Goal: Task Accomplishment & Management: Use online tool/utility

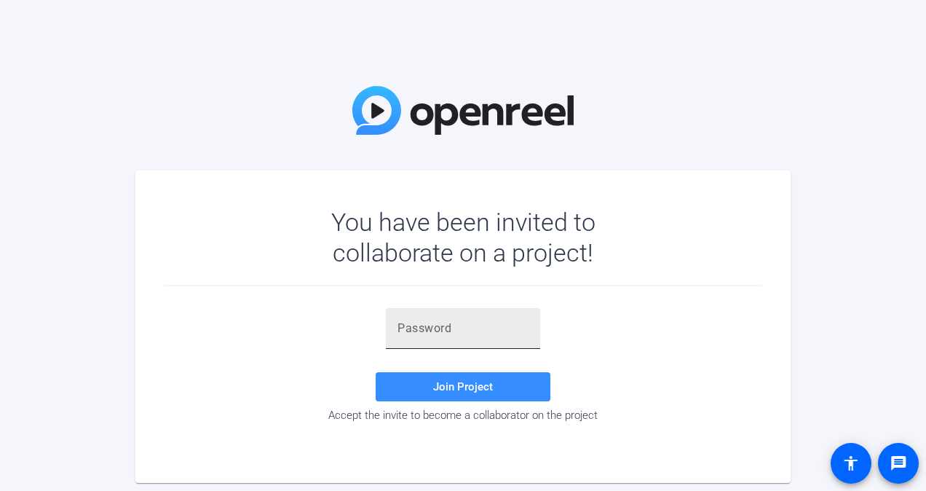
click at [484, 332] on input "text" at bounding box center [463, 328] width 131 height 17
click at [479, 326] on input "text" at bounding box center [463, 328] width 131 height 17
paste input "wrxMtz"
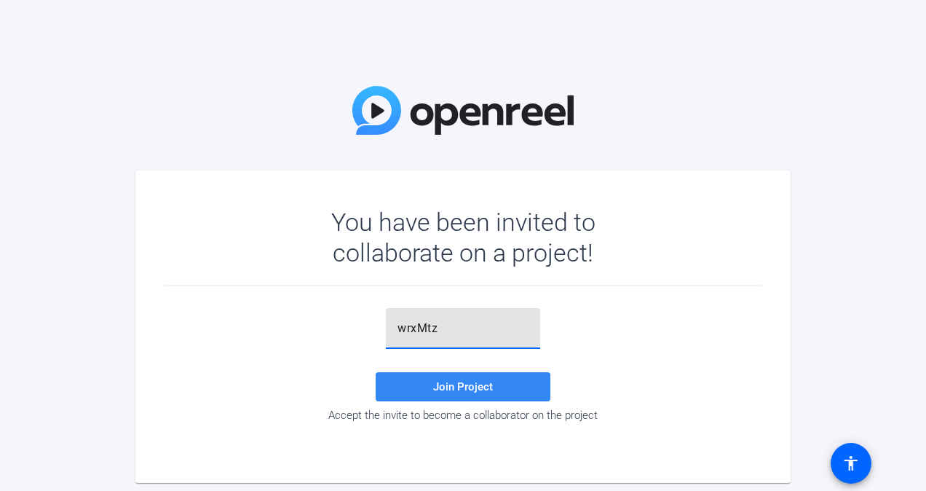
click at [457, 387] on span "Join Project" at bounding box center [463, 386] width 60 height 13
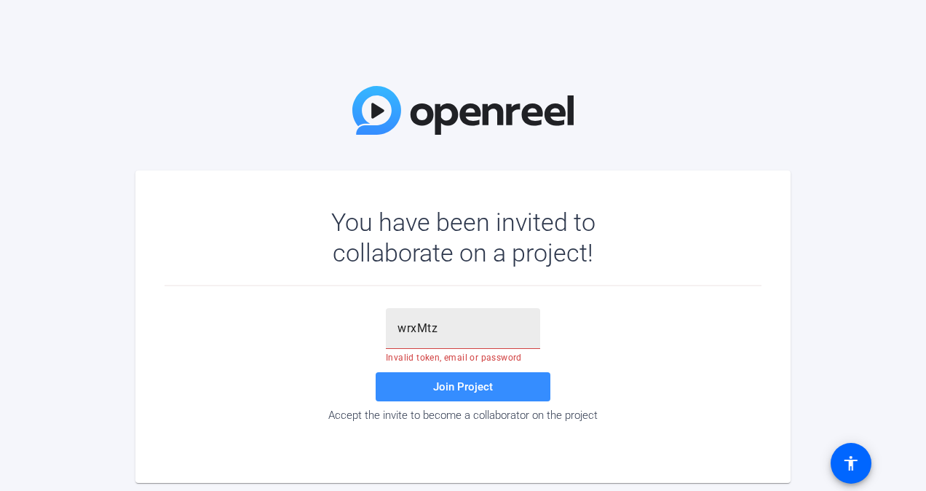
click at [455, 339] on div "wrxMtz" at bounding box center [463, 328] width 131 height 41
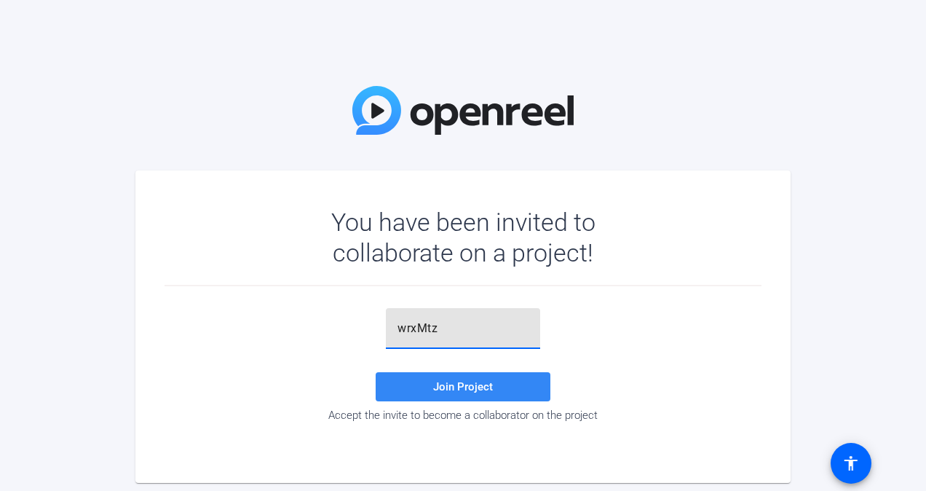
type input "wrxMtz"
click at [468, 385] on span "Join Project" at bounding box center [463, 386] width 60 height 13
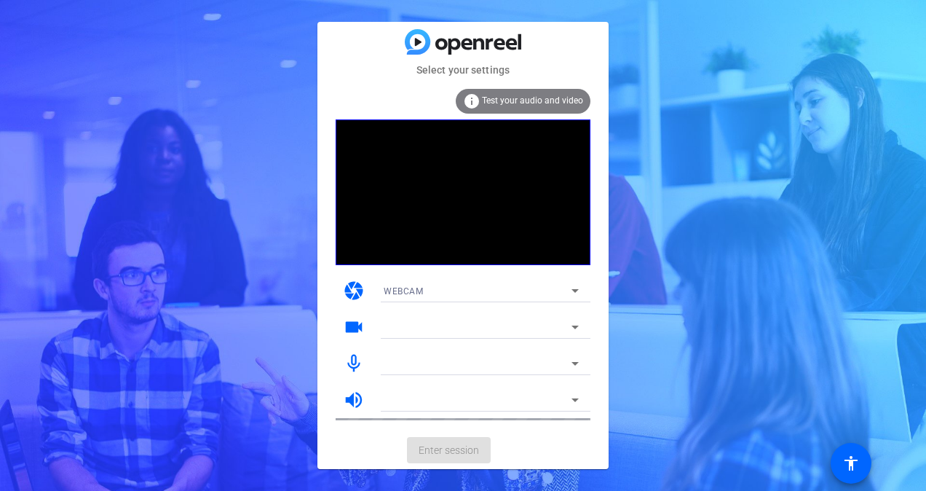
click at [558, 334] on div at bounding box center [478, 326] width 188 height 17
click at [613, 336] on div "Select your settings info Test your audio and video camera WEBCAM videocam mic_…" at bounding box center [463, 245] width 926 height 491
click at [577, 291] on icon at bounding box center [575, 291] width 7 height 4
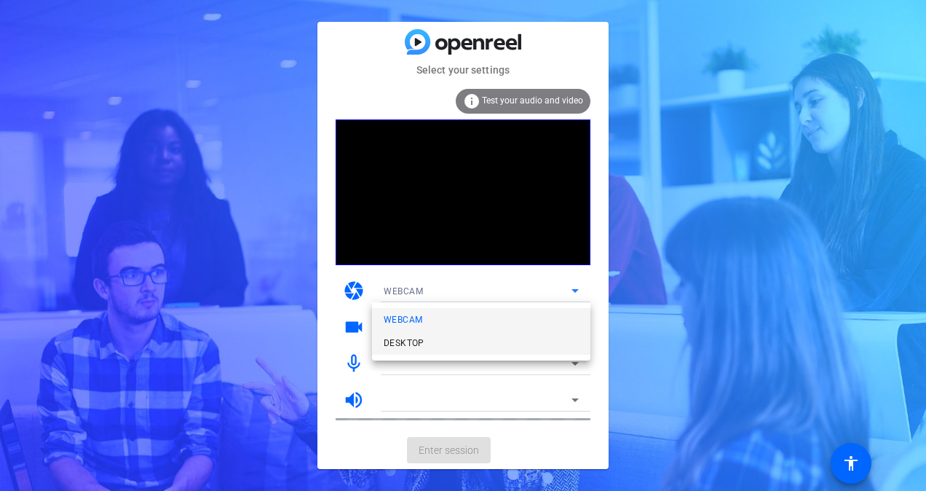
click at [475, 341] on mat-option "DESKTOP" at bounding box center [481, 342] width 218 height 23
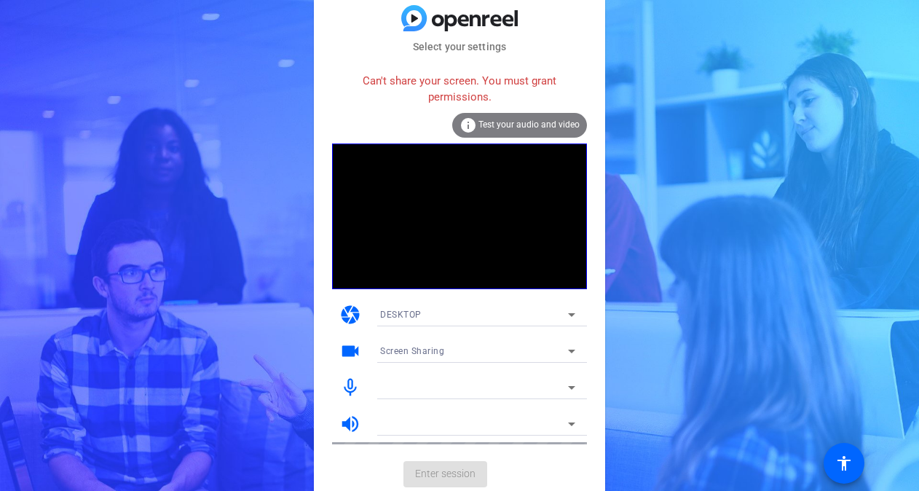
scroll to position [1, 0]
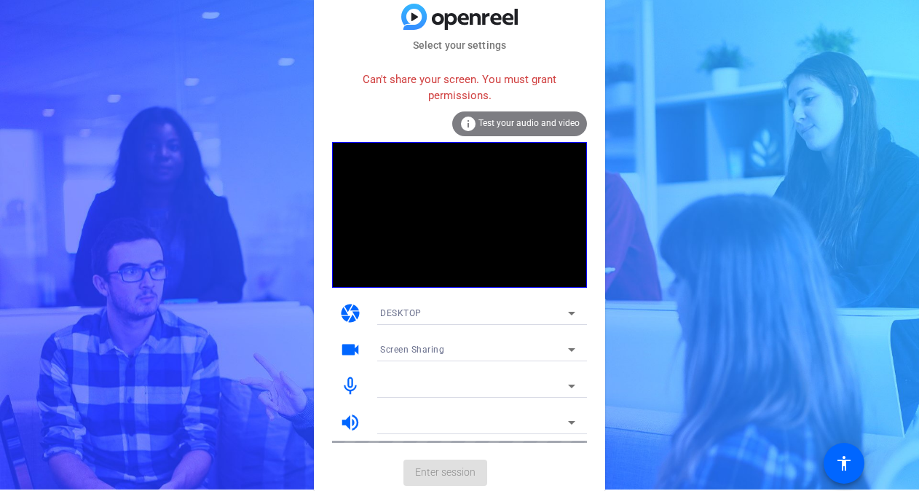
click at [543, 349] on div "Screen Sharing" at bounding box center [474, 349] width 188 height 18
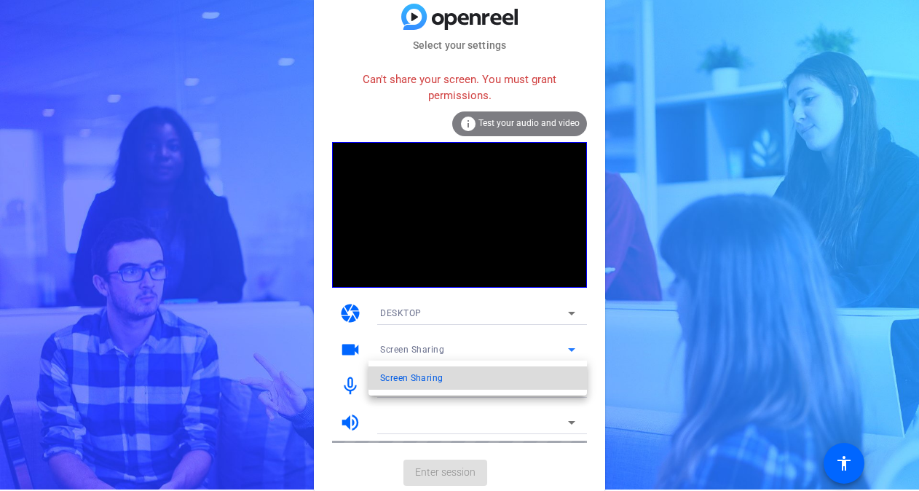
click at [545, 371] on mat-option "Screen Sharing" at bounding box center [478, 377] width 218 height 23
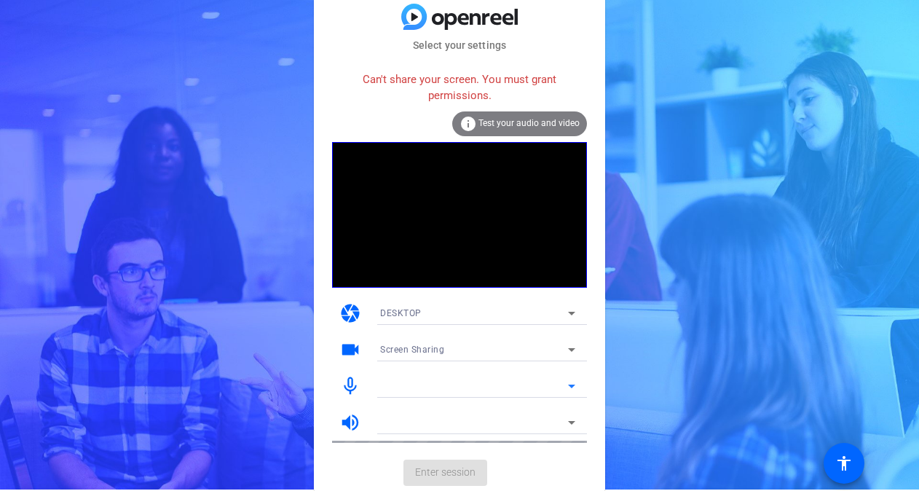
click at [548, 386] on div at bounding box center [474, 385] width 188 height 17
click at [538, 400] on div at bounding box center [478, 406] width 218 height 16
click at [567, 386] on icon at bounding box center [571, 385] width 17 height 17
click at [564, 384] on icon at bounding box center [571, 385] width 17 height 17
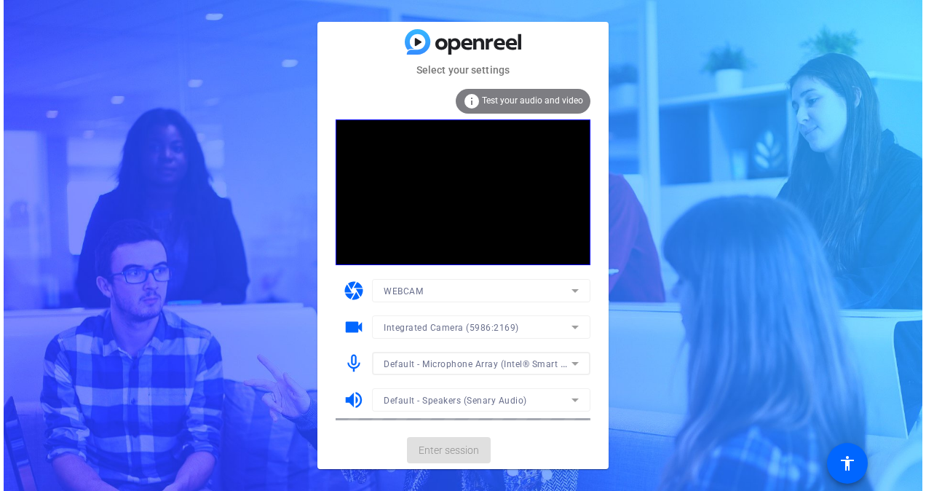
scroll to position [0, 0]
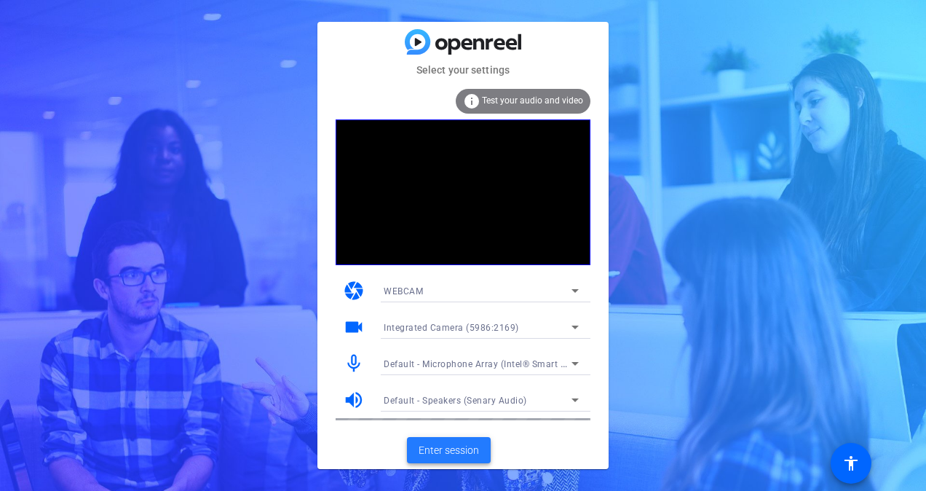
click at [459, 446] on span "Enter session" at bounding box center [449, 450] width 60 height 15
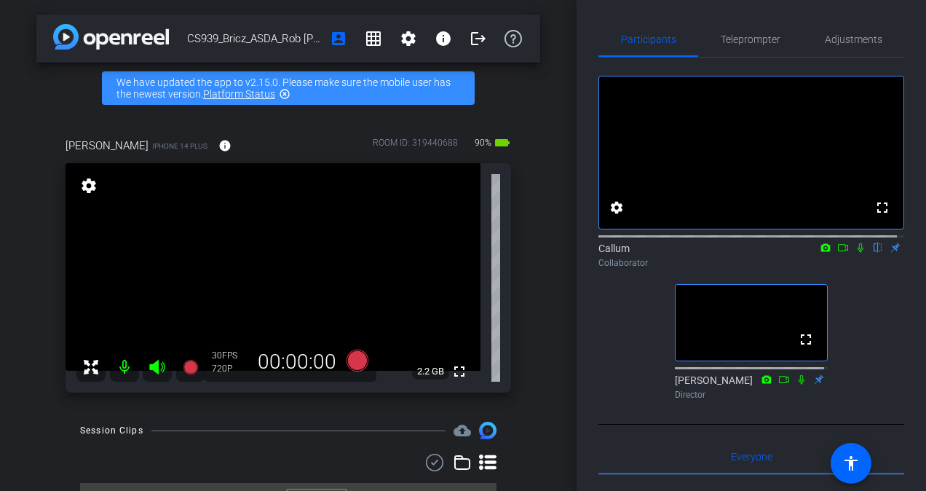
click at [838, 251] on icon at bounding box center [843, 247] width 10 height 7
click at [855, 253] on icon at bounding box center [861, 248] width 12 height 10
drag, startPoint x: 749, startPoint y: 283, endPoint x: 855, endPoint y: 377, distance: 141.9
click at [855, 377] on div "fullscreen settings Callum flip Collaborator fullscreen [PERSON_NAME] Director" at bounding box center [752, 232] width 306 height 348
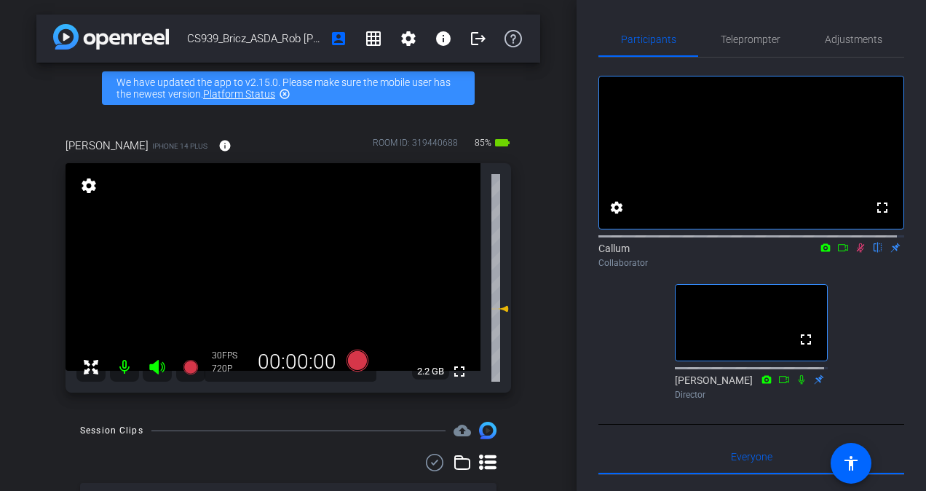
click at [855, 377] on div "fullscreen settings Callum flip Collaborator fullscreen [PERSON_NAME] Director" at bounding box center [752, 232] width 306 height 348
click at [854, 254] on mat-icon at bounding box center [860, 247] width 17 height 13
click at [855, 253] on icon at bounding box center [861, 248] width 12 height 10
click at [857, 253] on icon at bounding box center [861, 247] width 8 height 9
click at [852, 269] on div "Callum flip Collaborator" at bounding box center [752, 255] width 306 height 28
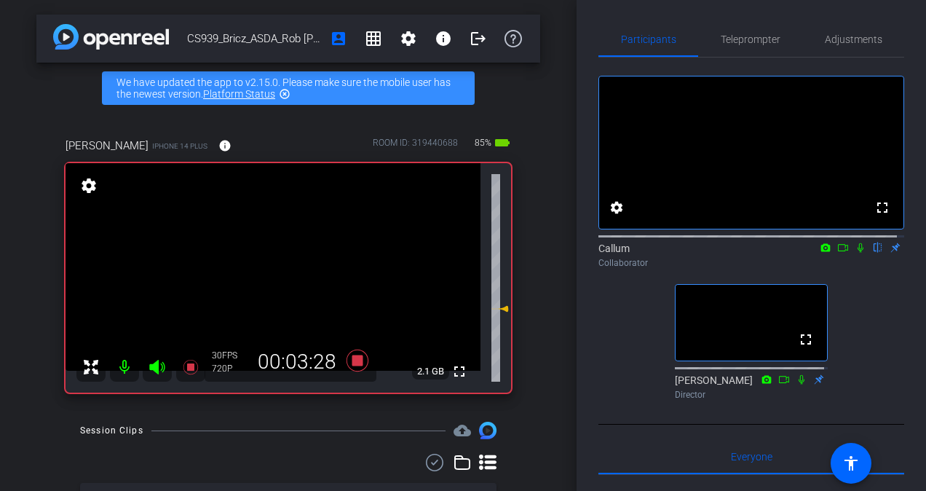
click at [855, 253] on icon at bounding box center [861, 248] width 12 height 10
click at [891, 335] on div "fullscreen settings Callum flip Collaborator fullscreen [PERSON_NAME] Director" at bounding box center [752, 232] width 306 height 348
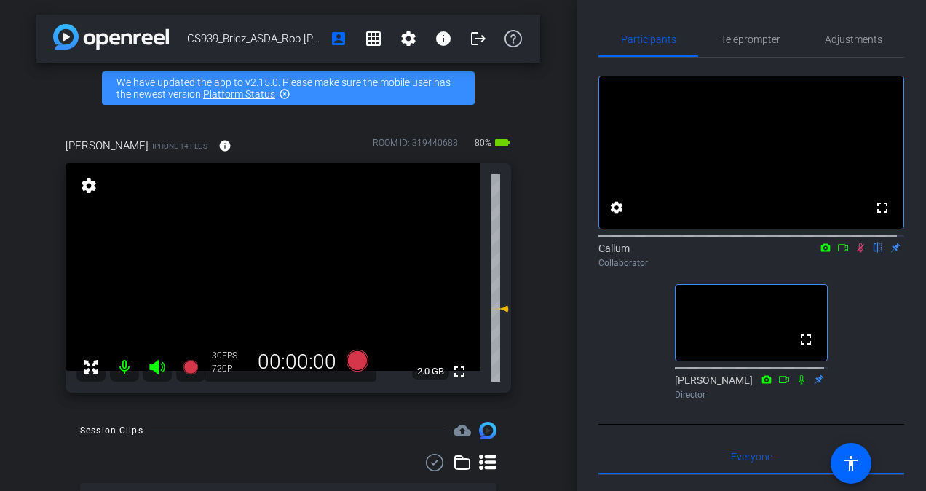
click at [855, 253] on icon at bounding box center [861, 248] width 12 height 10
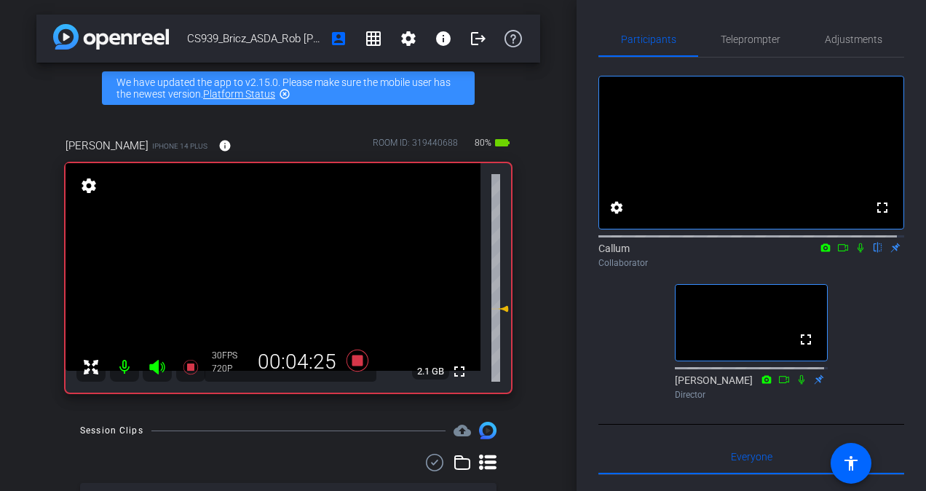
click at [909, 332] on div "Participants Teleprompter Adjustments fullscreen settings Callum flip Collabora…" at bounding box center [752, 245] width 350 height 491
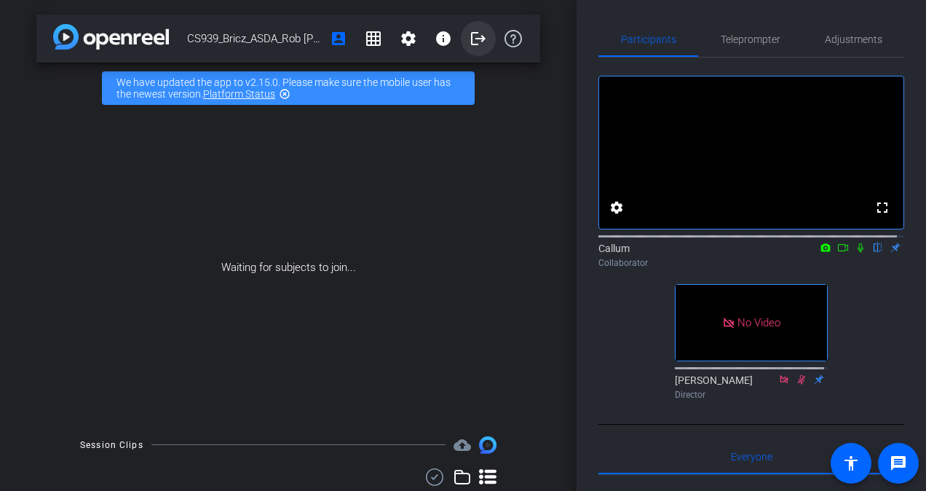
click at [468, 28] on span at bounding box center [478, 38] width 35 height 35
